Goal: Task Accomplishment & Management: Use online tool/utility

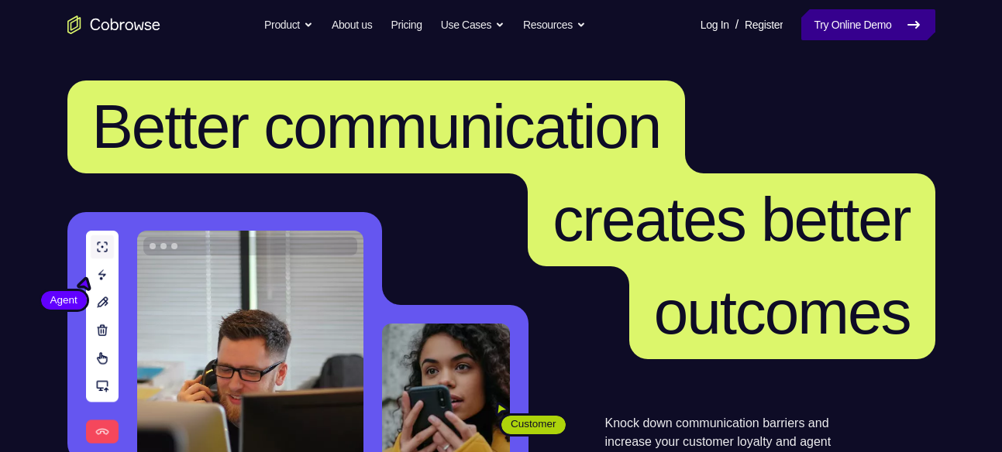
drag, startPoint x: 0, startPoint y: 0, endPoint x: 820, endPoint y: 37, distance: 820.4
click at [820, 37] on link "Try Online Demo" at bounding box center [867, 24] width 133 height 31
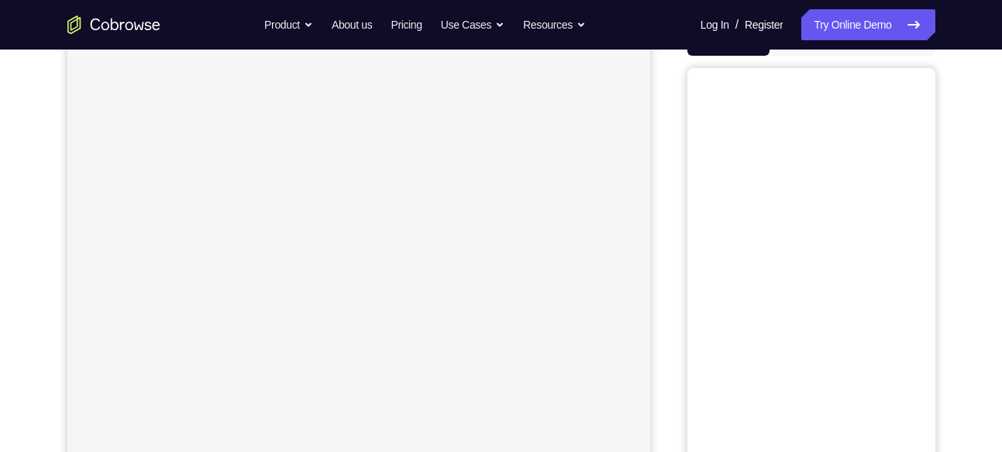
scroll to position [116, 0]
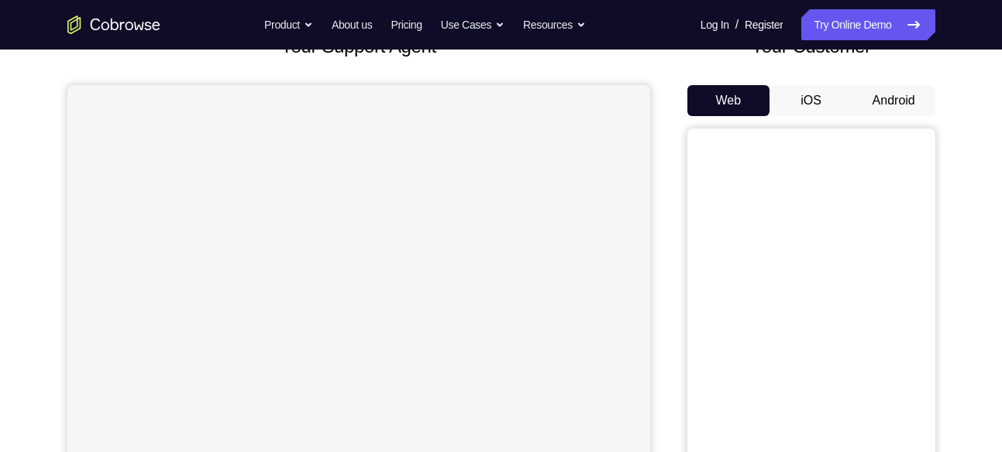
click at [888, 101] on button "Android" at bounding box center [893, 100] width 83 height 31
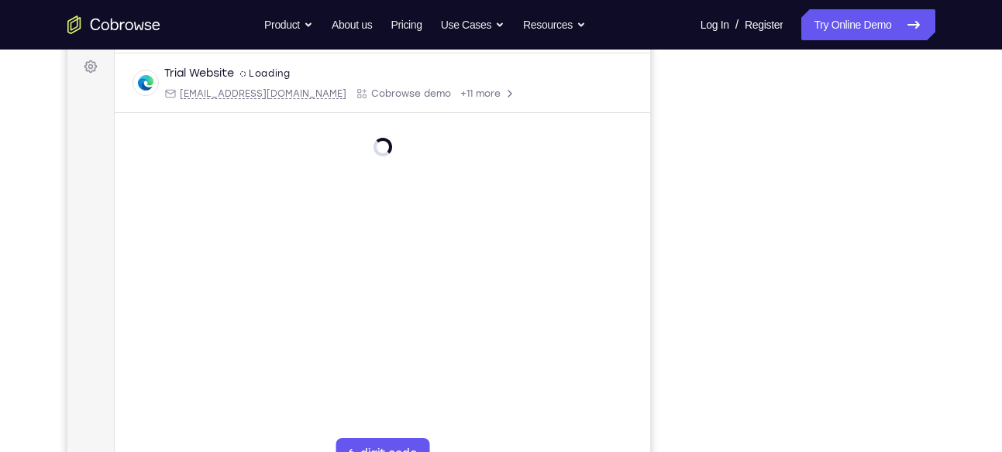
scroll to position [0, 0]
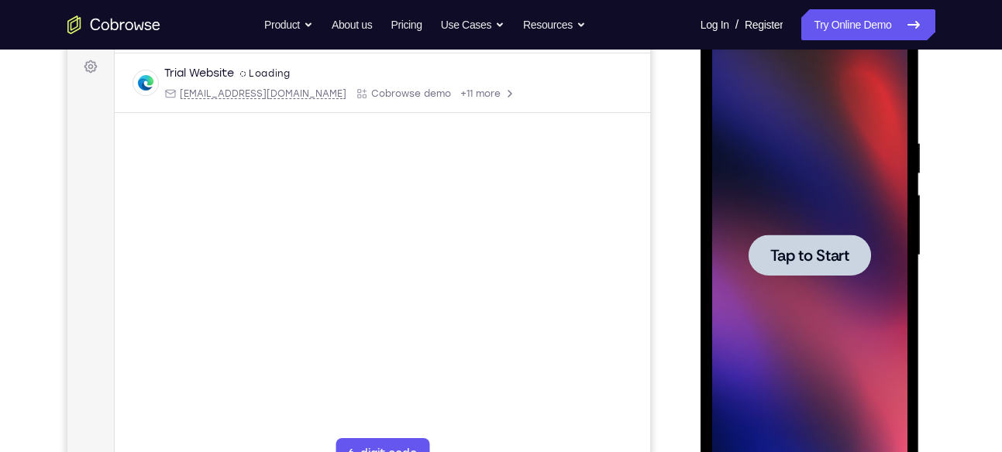
click at [820, 253] on span "Tap to Start" at bounding box center [809, 255] width 79 height 15
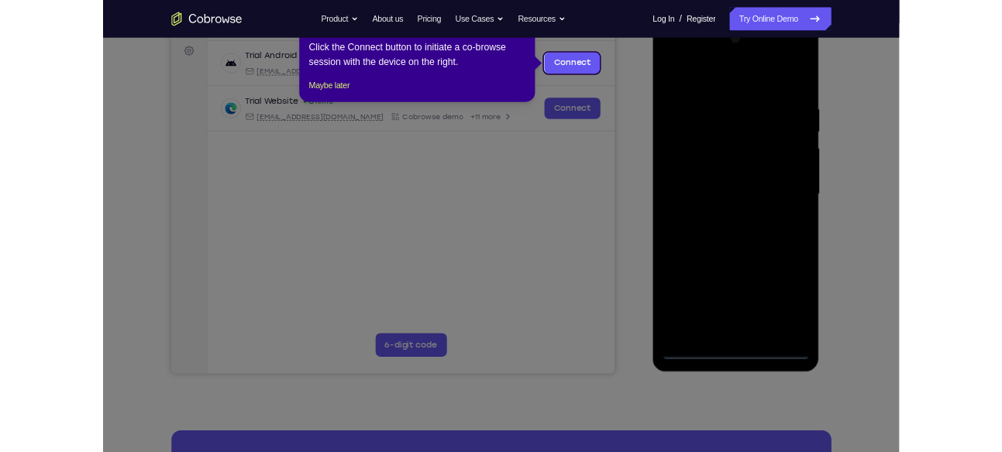
scroll to position [170, 0]
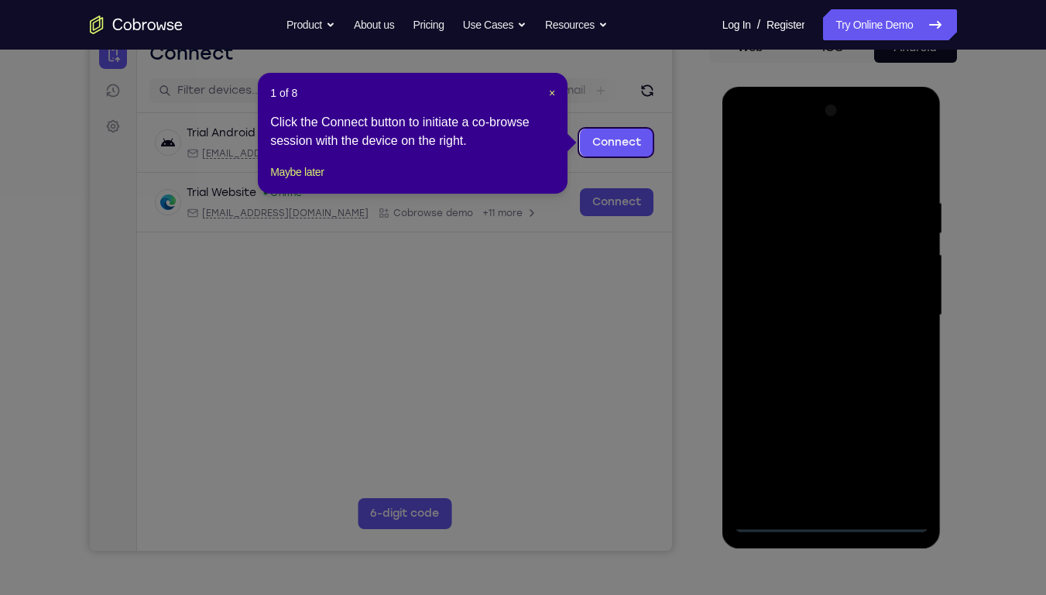
click at [833, 452] on icon at bounding box center [529, 297] width 1058 height 595
click at [550, 87] on span "×" at bounding box center [552, 93] width 6 height 12
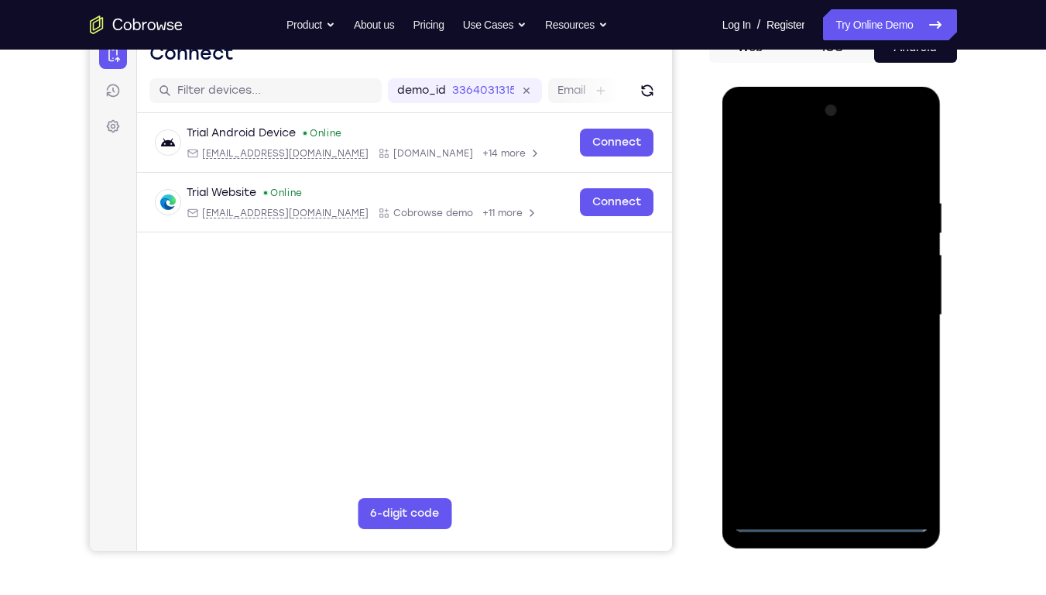
click at [833, 452] on div at bounding box center [831, 315] width 195 height 434
click at [895, 452] on div at bounding box center [831, 315] width 195 height 434
click at [796, 165] on div at bounding box center [831, 315] width 195 height 434
click at [898, 314] on div at bounding box center [831, 315] width 195 height 434
click at [815, 338] on div at bounding box center [831, 315] width 195 height 434
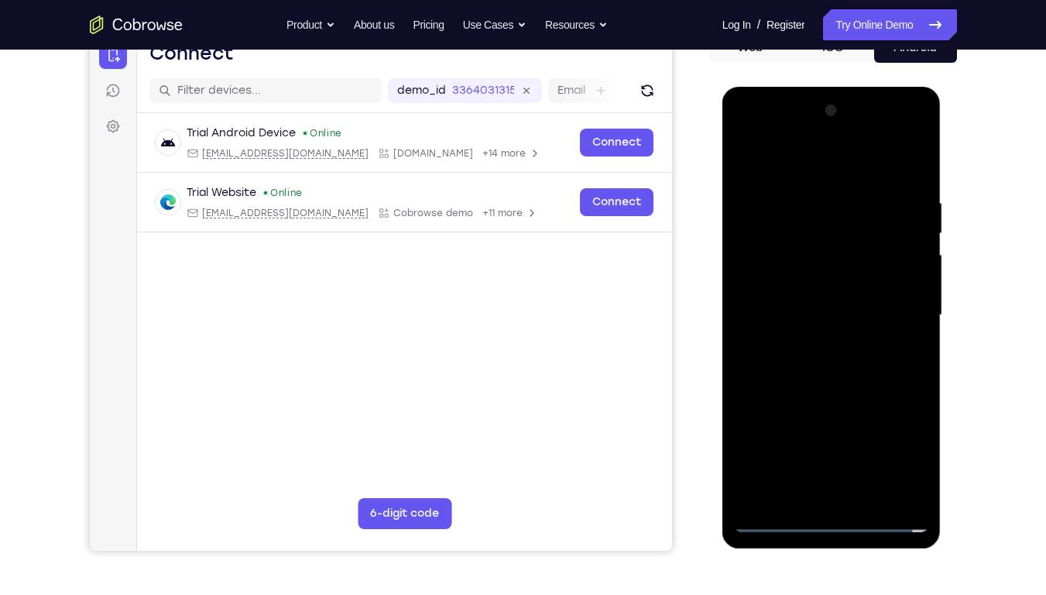
click at [804, 303] on div at bounding box center [831, 315] width 195 height 434
click at [854, 339] on div at bounding box center [831, 315] width 195 height 434
click at [854, 318] on div at bounding box center [831, 315] width 195 height 434
click at [811, 371] on div at bounding box center [831, 315] width 195 height 434
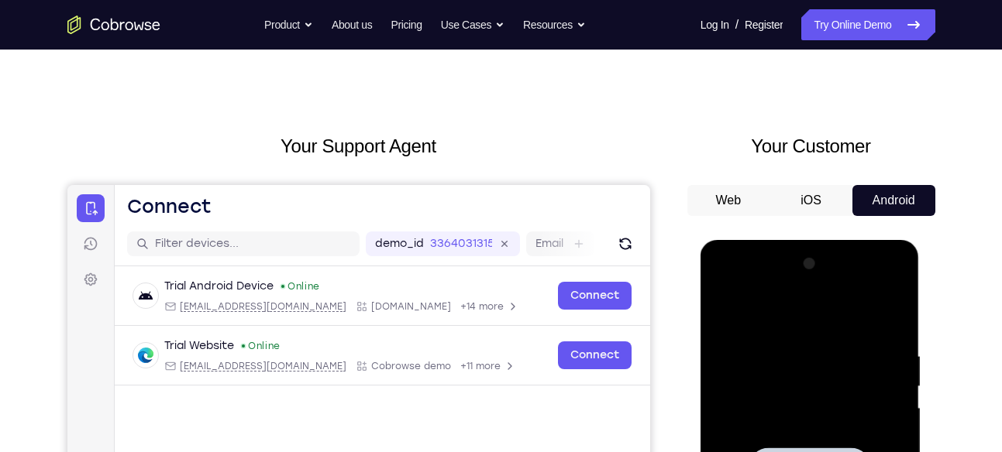
scroll to position [0, 0]
